Goal: Find specific page/section: Find specific page/section

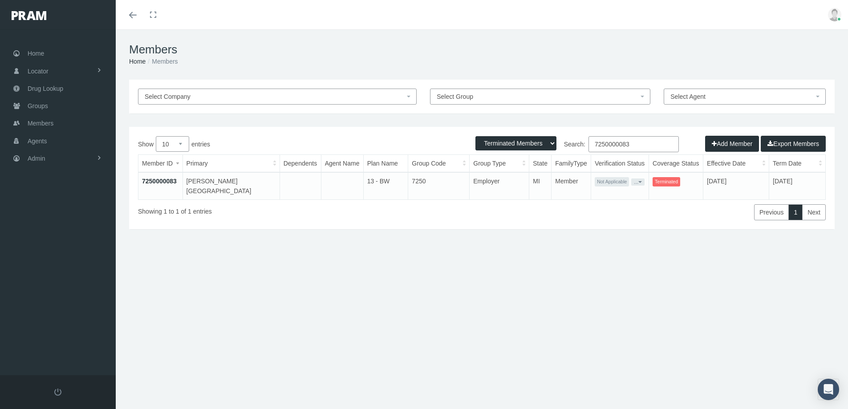
select select "2"
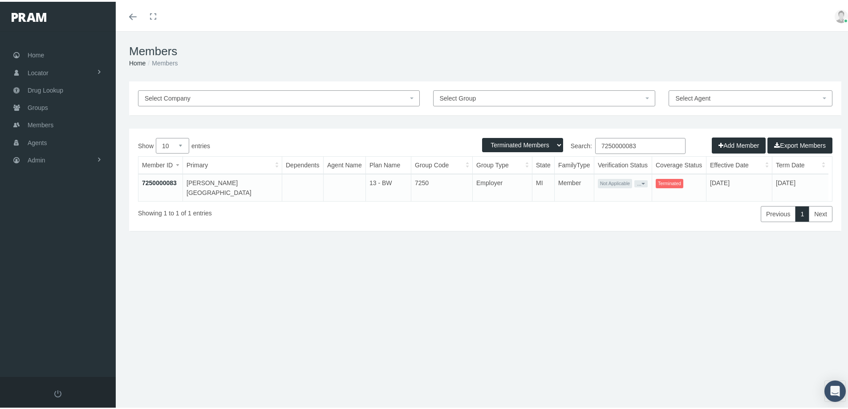
click at [289, 359] on div "Members Home Members Select Company Select Group Select Agent Loading... Active…" at bounding box center [485, 224] width 739 height 390
drag, startPoint x: 39, startPoint y: 124, endPoint x: 29, endPoint y: 144, distance: 21.9
click at [39, 124] on span "Members" at bounding box center [41, 123] width 26 height 17
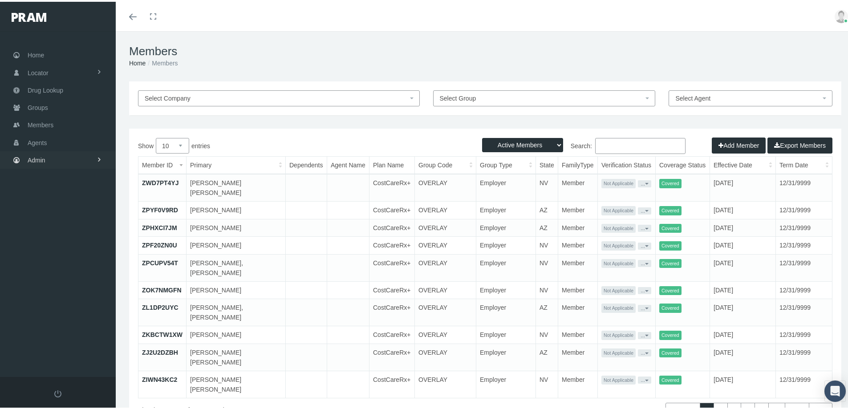
click at [41, 163] on span "Admin" at bounding box center [37, 158] width 18 height 17
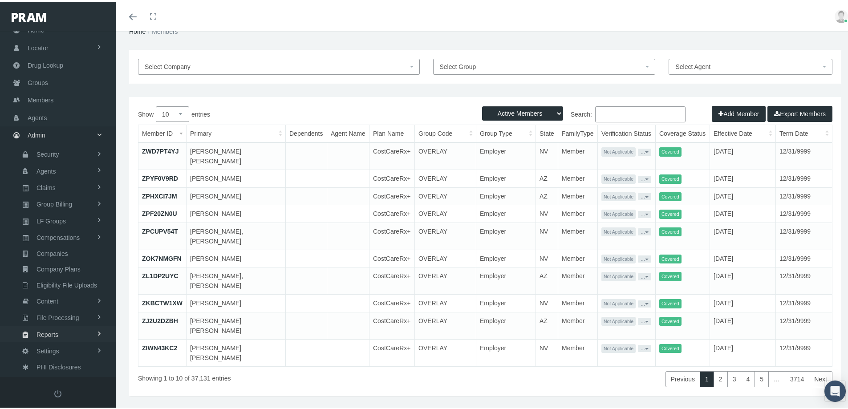
scroll to position [44, 0]
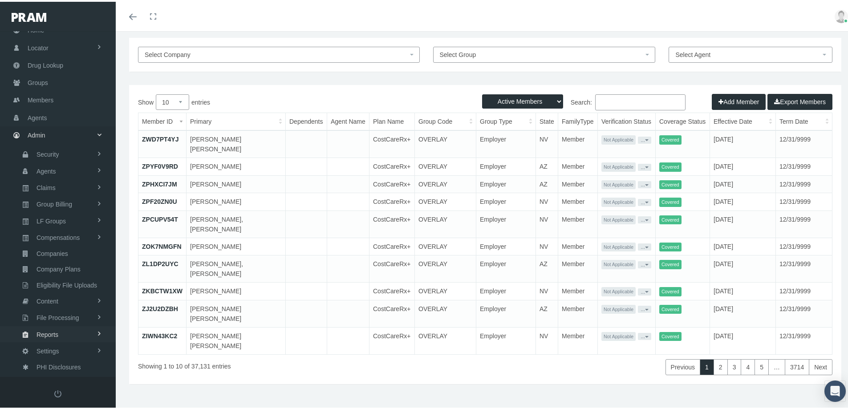
click at [42, 334] on span "Reports" at bounding box center [48, 333] width 22 height 15
click at [57, 265] on span "File Processing" at bounding box center [58, 264] width 43 height 15
click at [50, 331] on span "Reports" at bounding box center [48, 332] width 22 height 15
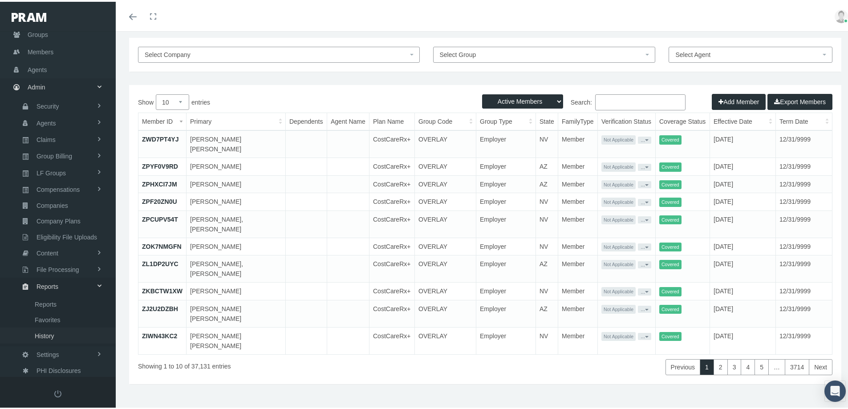
scroll to position [77, 0]
click at [42, 299] on span "Reports" at bounding box center [46, 299] width 22 height 15
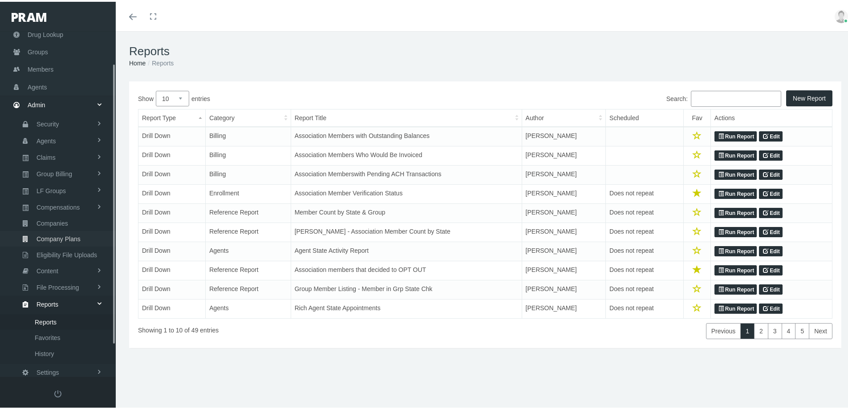
scroll to position [78, 0]
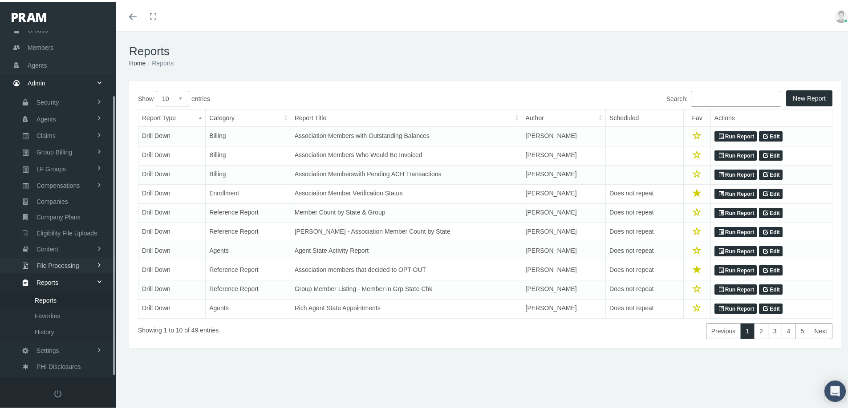
click at [64, 263] on span "File Processing" at bounding box center [58, 264] width 43 height 15
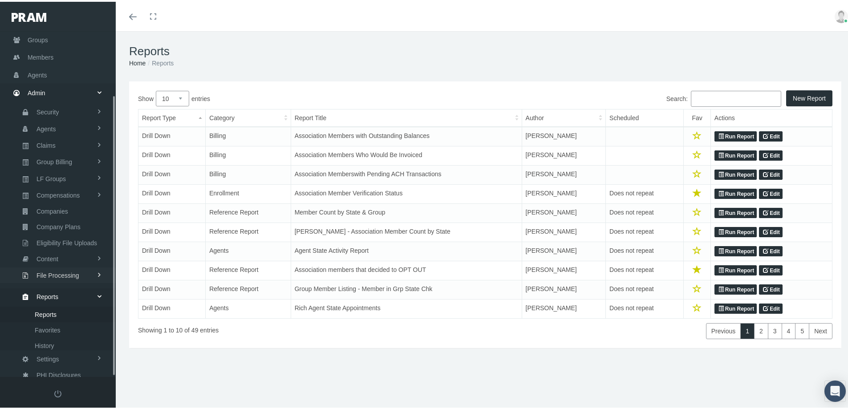
scroll to position [63, 0]
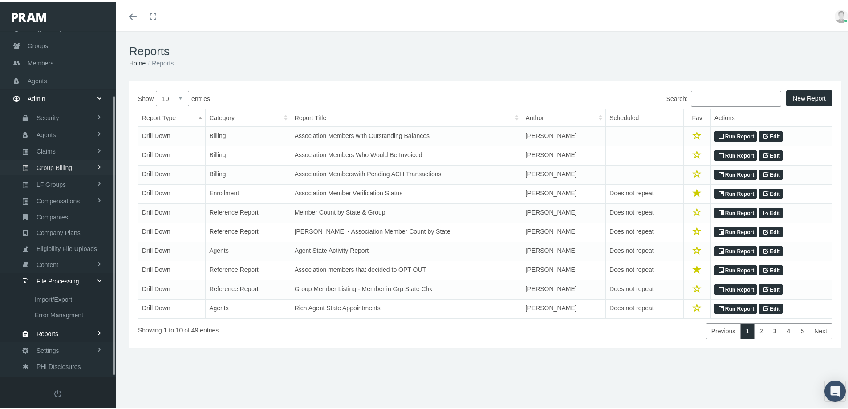
click at [47, 164] on span "Group Billing" at bounding box center [55, 166] width 36 height 15
click at [53, 276] on span "Due and Unpaid" at bounding box center [57, 277] width 45 height 15
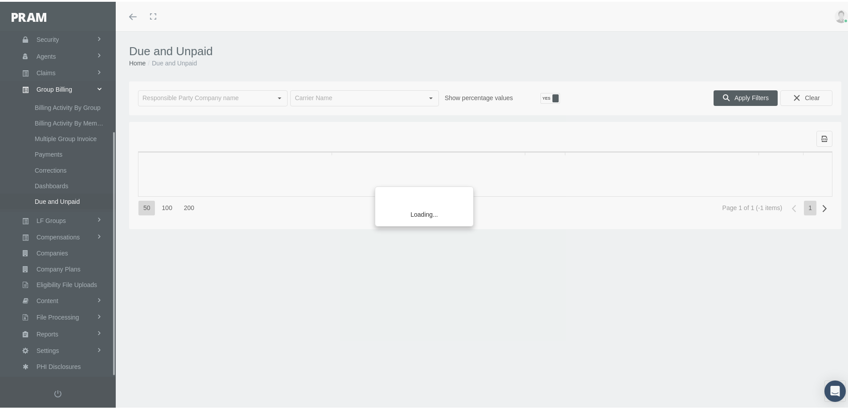
scroll to position [142, 0]
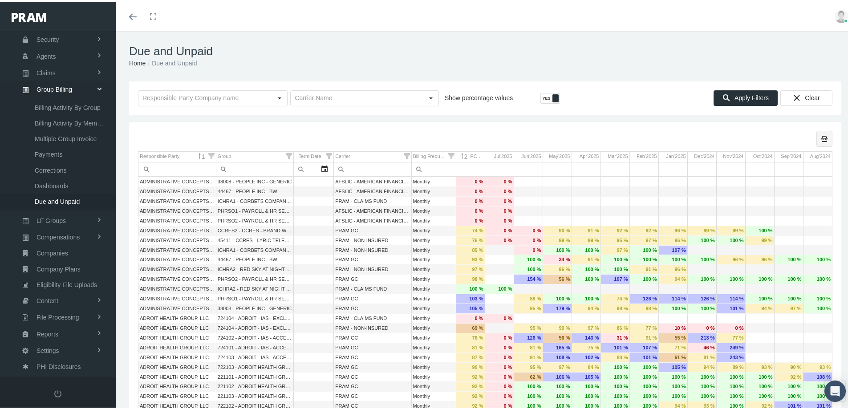
drag, startPoint x: 819, startPoint y: 138, endPoint x: 464, endPoint y: 303, distance: 392.1
click at [821, 139] on icon "Export all data to Excel" at bounding box center [825, 137] width 8 height 8
click at [49, 152] on span "Payments" at bounding box center [49, 152] width 28 height 15
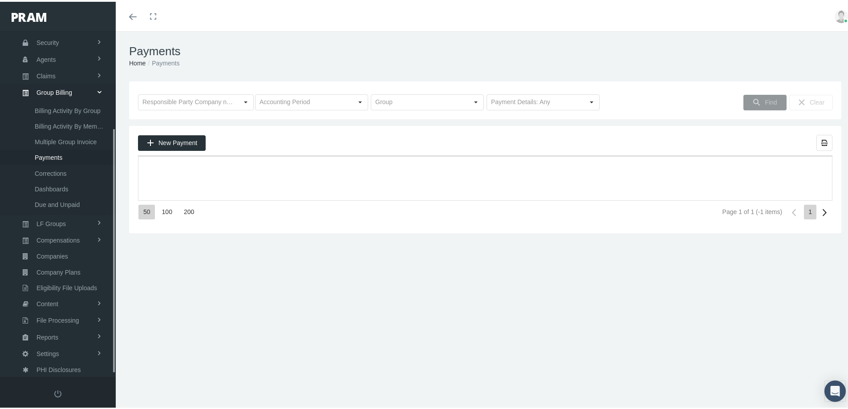
scroll to position [142, 0]
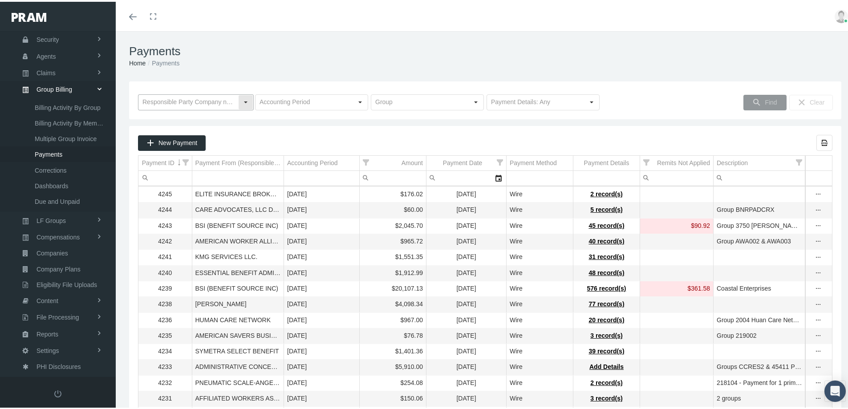
click at [203, 102] on input "text" at bounding box center [188, 100] width 100 height 15
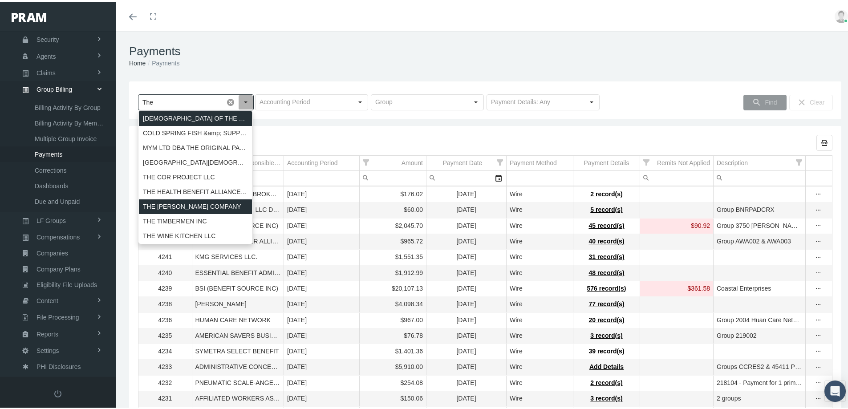
click at [171, 203] on div "THE [PERSON_NAME] COMPANY" at bounding box center [195, 205] width 113 height 15
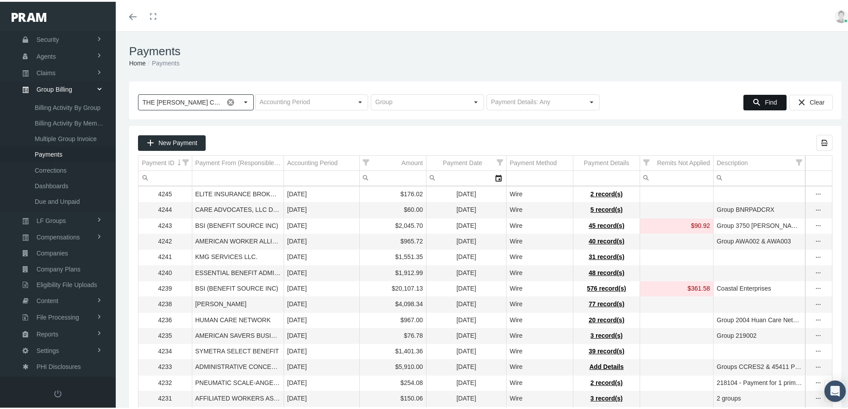
type input "THE [PERSON_NAME] COMPANY"
click at [765, 99] on span "Find" at bounding box center [771, 100] width 12 height 7
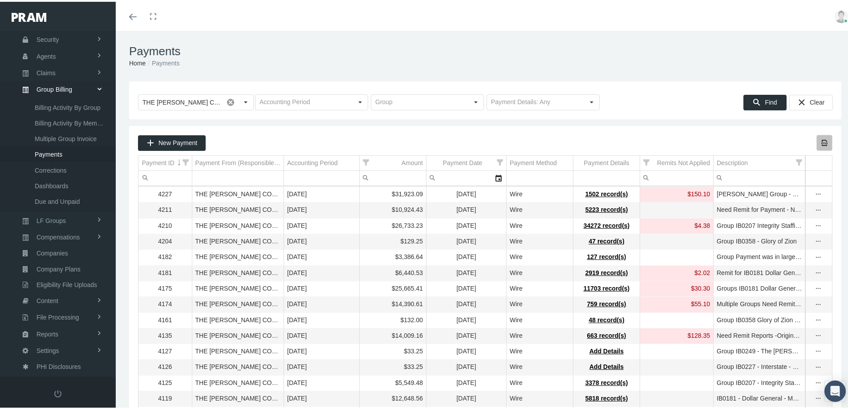
click at [821, 143] on icon "Export all data to Excel" at bounding box center [825, 141] width 8 height 8
